Goal: Check status

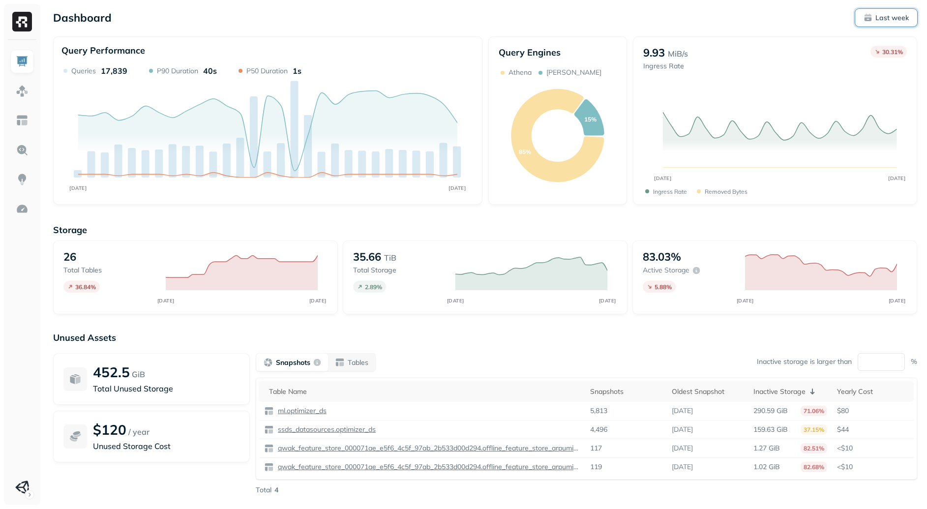
click at [896, 15] on p "Last week" at bounding box center [892, 17] width 33 height 9
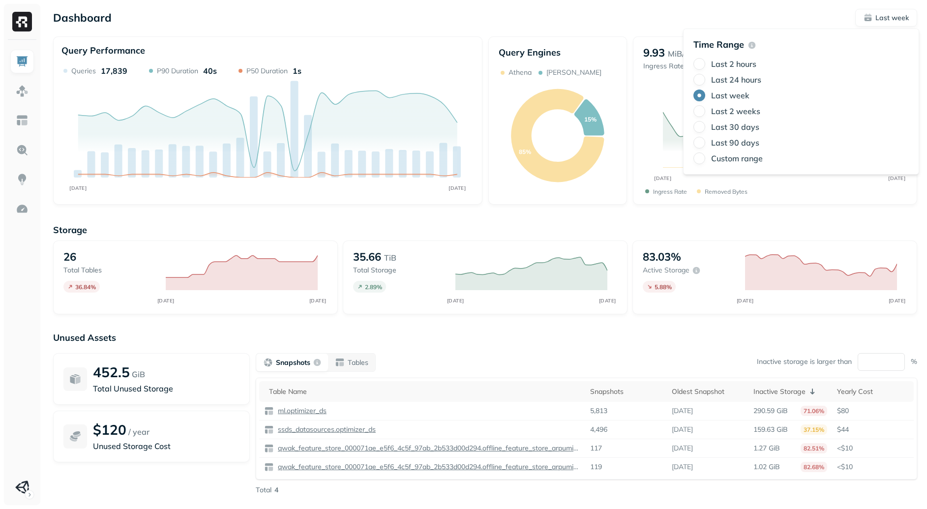
click at [744, 61] on label "Last 2 hours" at bounding box center [733, 64] width 45 height 10
click at [705, 61] on button "Last 2 hours" at bounding box center [700, 64] width 12 height 12
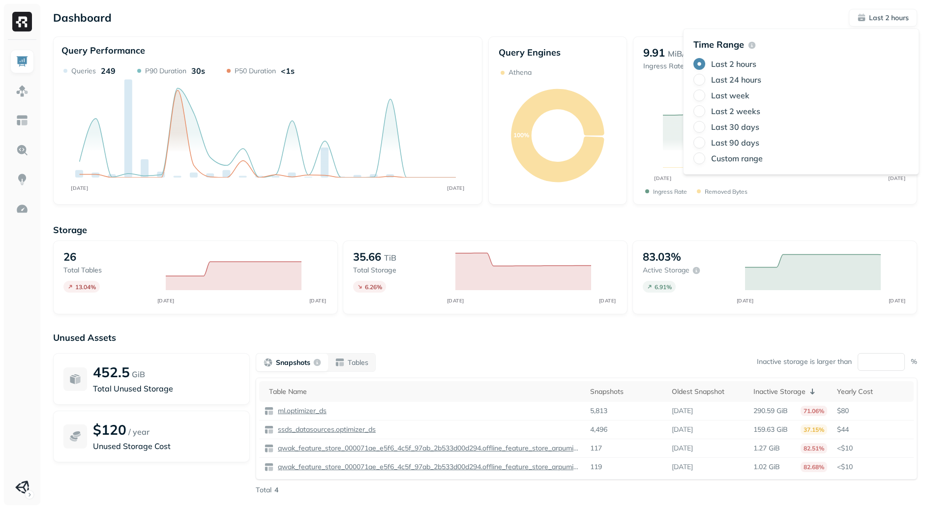
click at [711, 84] on div "Last 24 hours" at bounding box center [801, 80] width 215 height 12
click at [714, 79] on label "Last 24 hours" at bounding box center [736, 80] width 50 height 10
click at [705, 79] on button "Last 24 hours" at bounding box center [700, 80] width 12 height 12
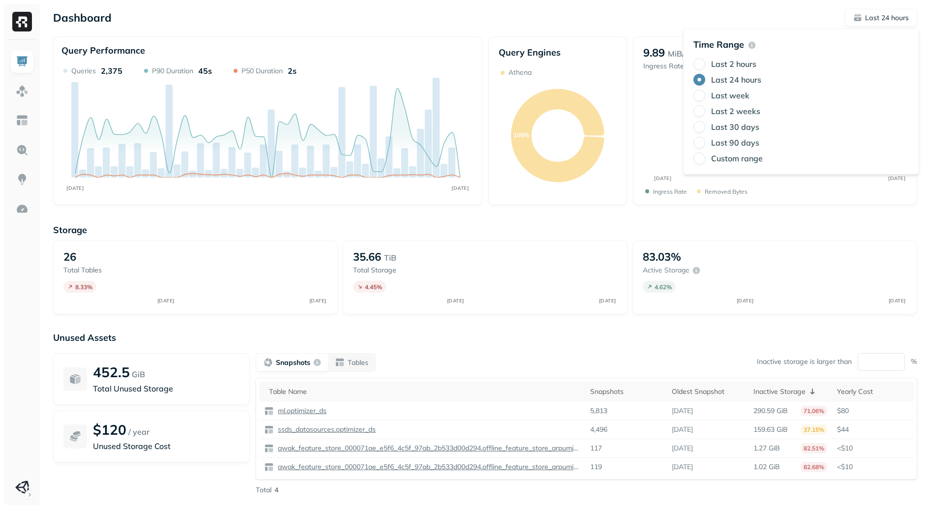
click at [704, 20] on div "Dashboard Last 24 hours" at bounding box center [485, 18] width 864 height 18
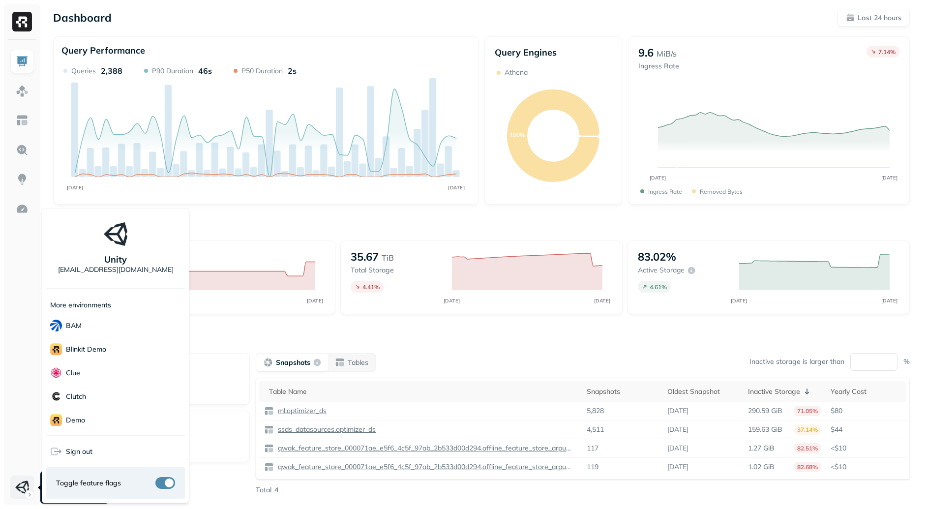
click at [21, 480] on html "Dashboard Last 24 hours Query Performance SEP 06 SEP 07 Queries 2,388 P90 Durat…" at bounding box center [463, 273] width 927 height 547
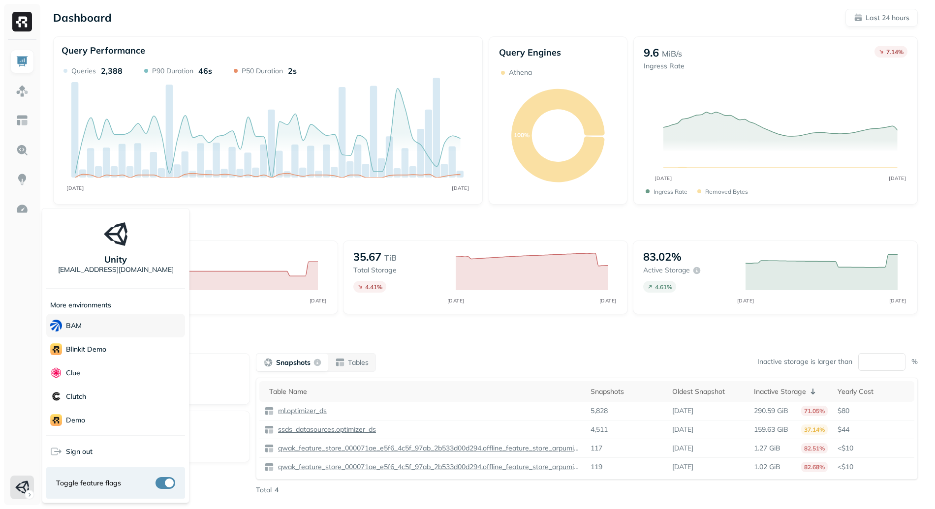
click at [123, 320] on div "BAM" at bounding box center [115, 326] width 139 height 24
